Goal: Information Seeking & Learning: Check status

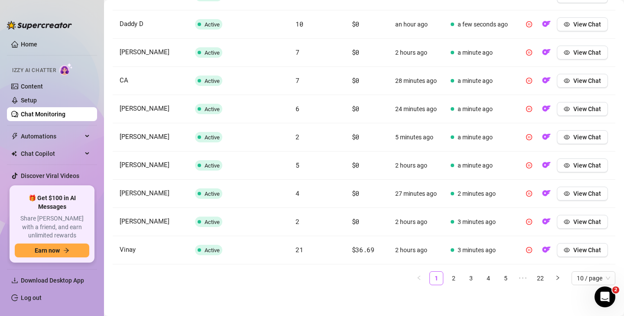
scroll to position [367, 0]
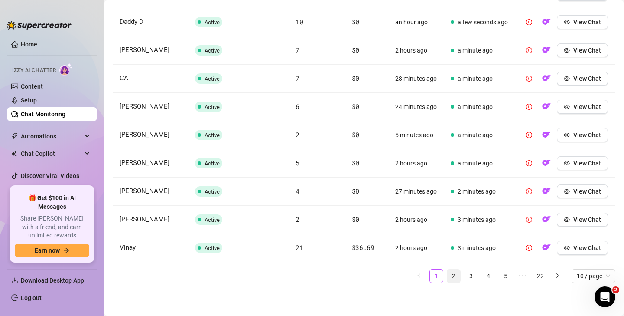
click at [456, 276] on link "2" at bounding box center [453, 275] width 13 height 13
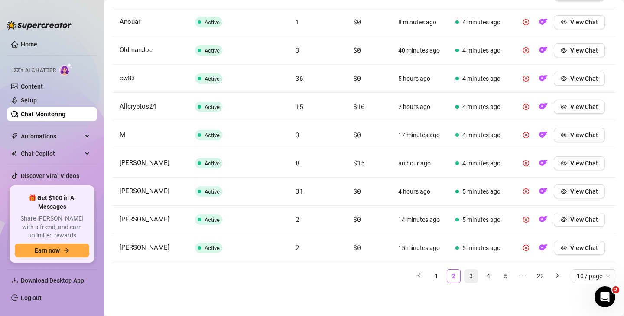
click at [470, 276] on link "3" at bounding box center [471, 275] width 13 height 13
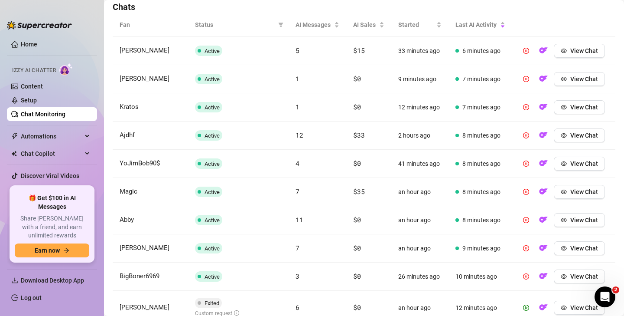
scroll to position [373, 0]
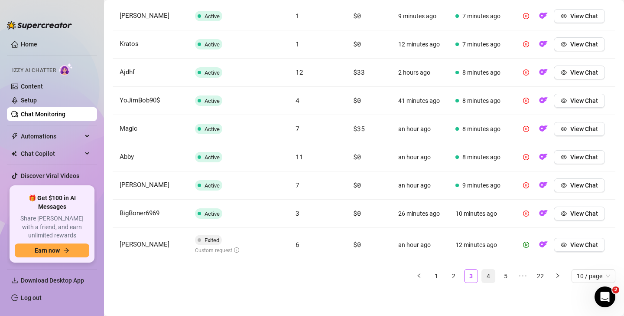
click at [489, 276] on link "4" at bounding box center [488, 275] width 13 height 13
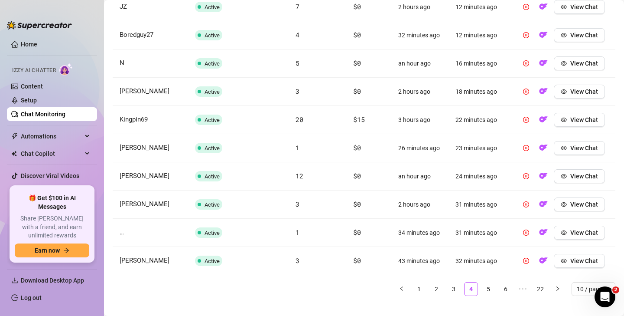
scroll to position [367, 0]
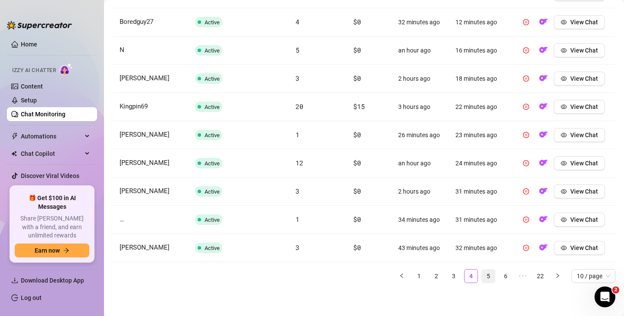
click at [490, 277] on link "5" at bounding box center [488, 275] width 13 height 13
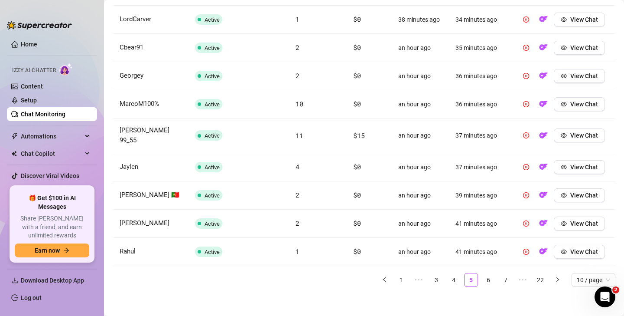
scroll to position [373, 0]
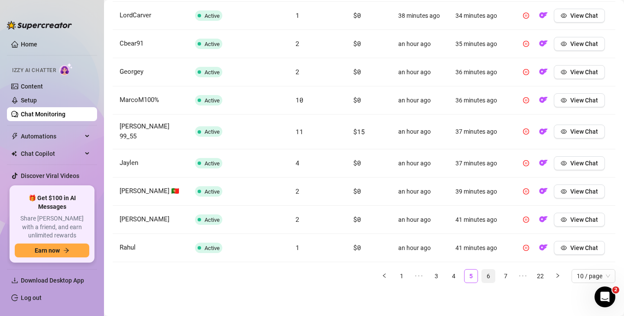
click at [485, 276] on link "6" at bounding box center [488, 275] width 13 height 13
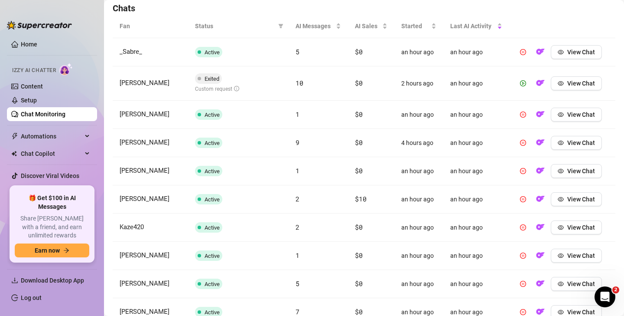
scroll to position [370, 0]
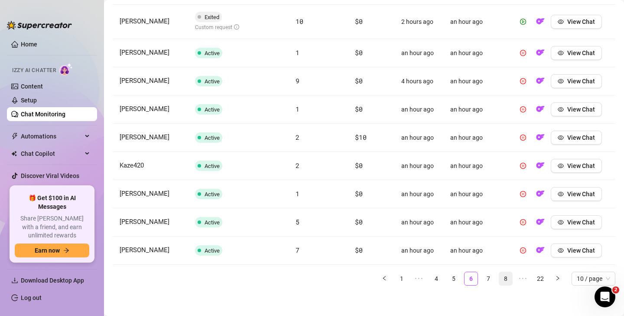
click at [487, 279] on link "7" at bounding box center [488, 278] width 13 height 13
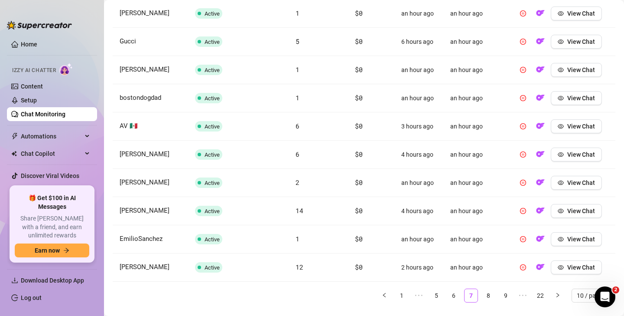
scroll to position [367, 0]
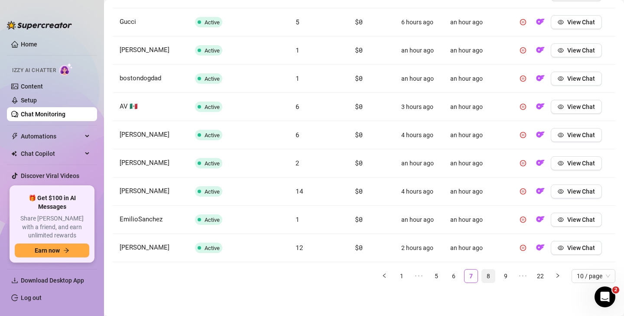
click at [486, 274] on link "8" at bounding box center [488, 275] width 13 height 13
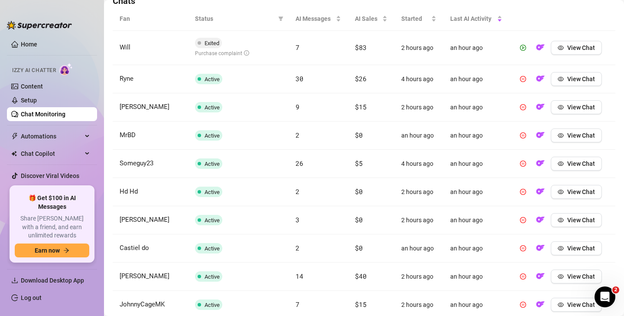
scroll to position [318, 0]
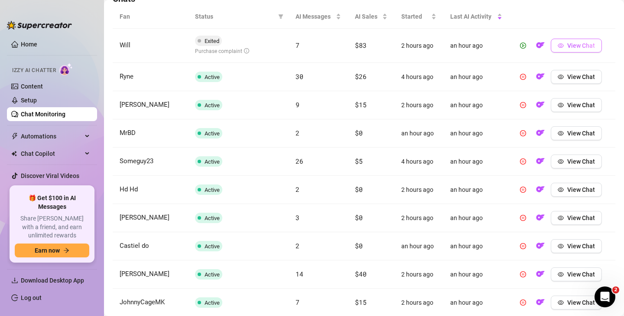
click at [565, 49] on button "View Chat" at bounding box center [576, 46] width 51 height 14
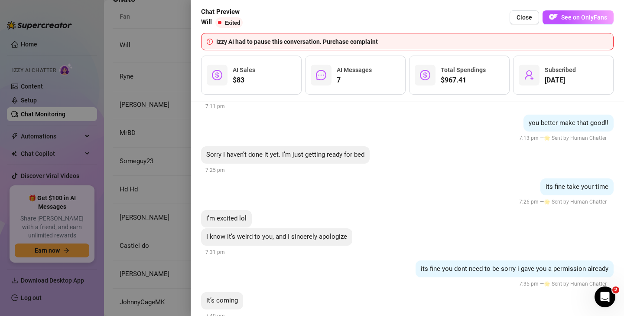
scroll to position [1957, 0]
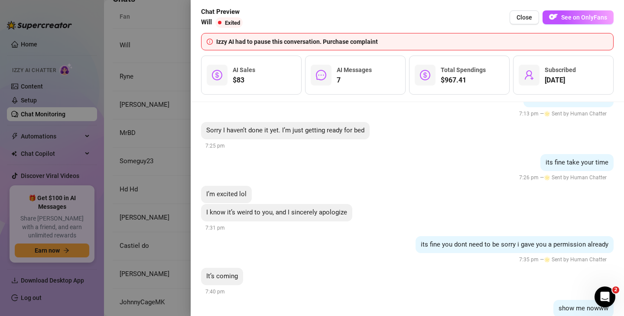
click at [159, 201] on div at bounding box center [312, 158] width 624 height 316
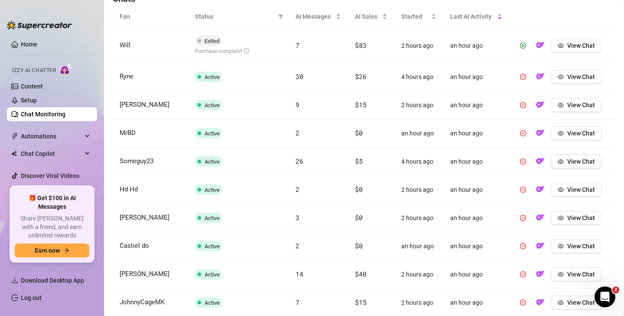
scroll to position [373, 0]
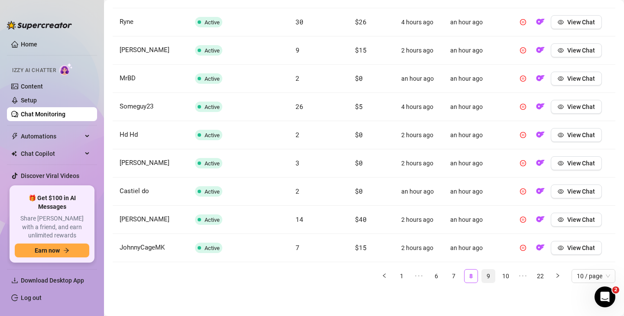
click at [486, 275] on link "9" at bounding box center [488, 275] width 13 height 13
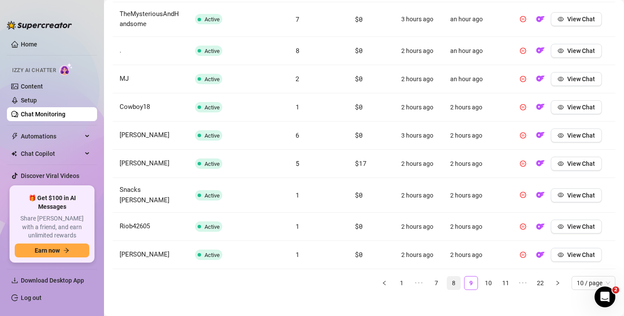
click at [454, 276] on link "8" at bounding box center [453, 282] width 13 height 13
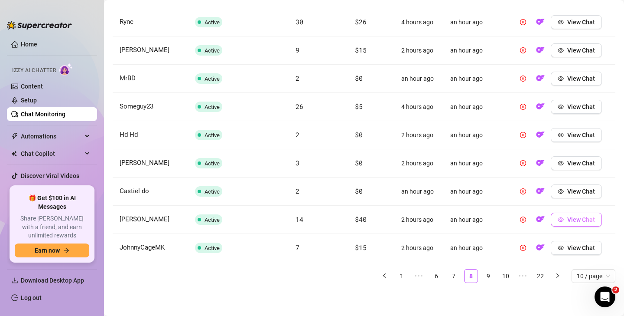
click at [574, 221] on span "View Chat" at bounding box center [582, 219] width 28 height 7
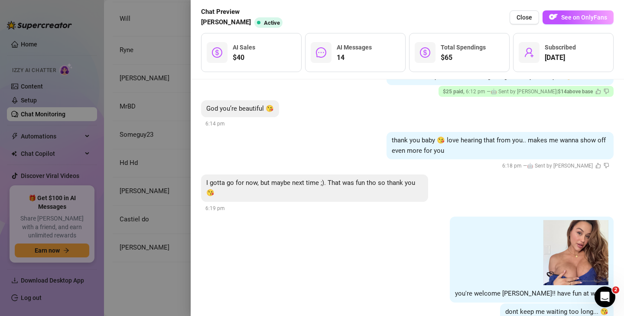
scroll to position [1660, 0]
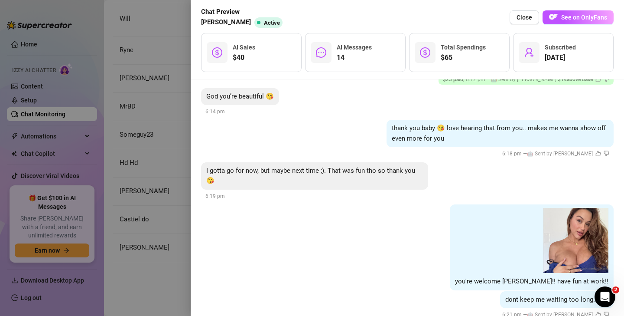
click at [149, 217] on div at bounding box center [312, 158] width 624 height 316
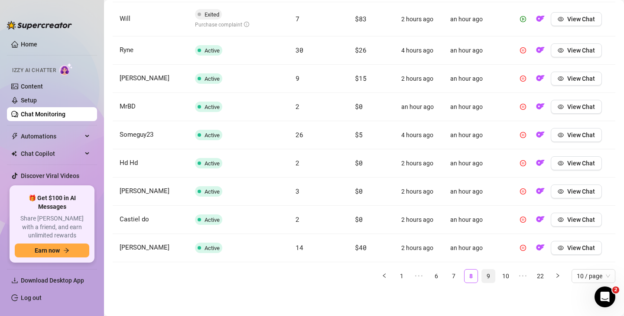
click at [488, 275] on link "9" at bounding box center [488, 275] width 13 height 13
